Goal: Navigation & Orientation: Find specific page/section

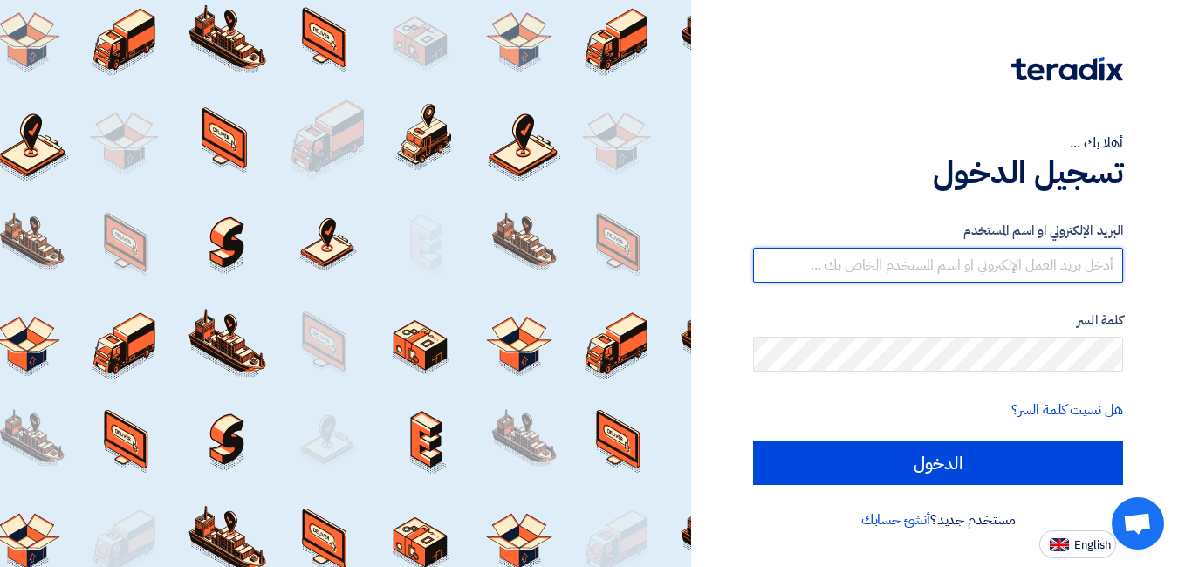
type input "[EMAIL_ADDRESS][PERSON_NAME][DOMAIN_NAME]"
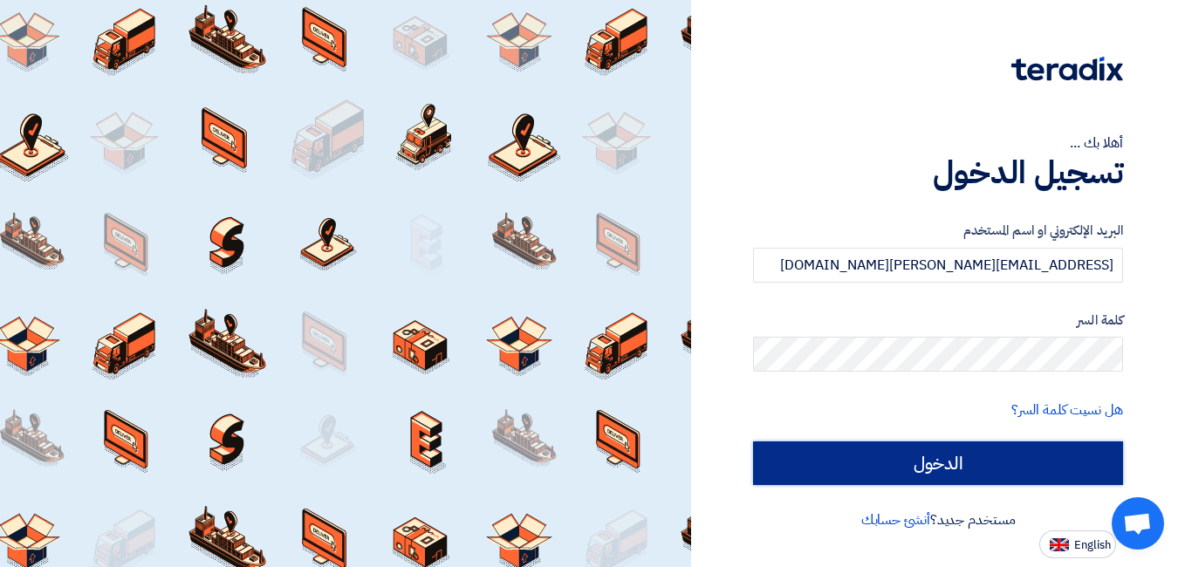
click at [823, 476] on input "الدخول" at bounding box center [938, 464] width 370 height 44
type input "Sign in"
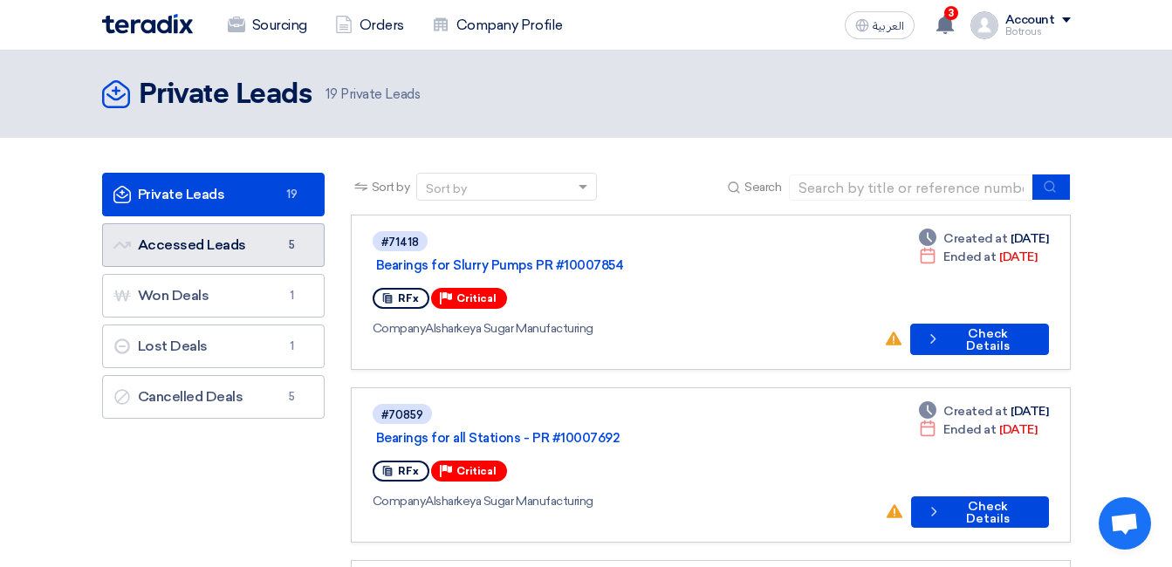
click at [307, 245] on link "Accessed Leads Accessed Leads 5" at bounding box center [213, 245] width 223 height 44
